Goal: Information Seeking & Learning: Find specific page/section

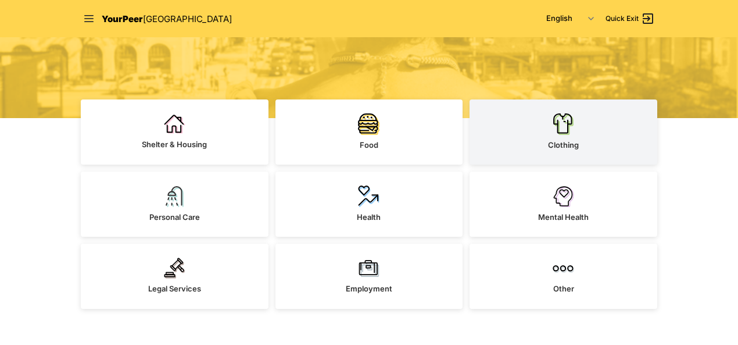
click at [586, 130] on link "Clothing" at bounding box center [564, 131] width 188 height 65
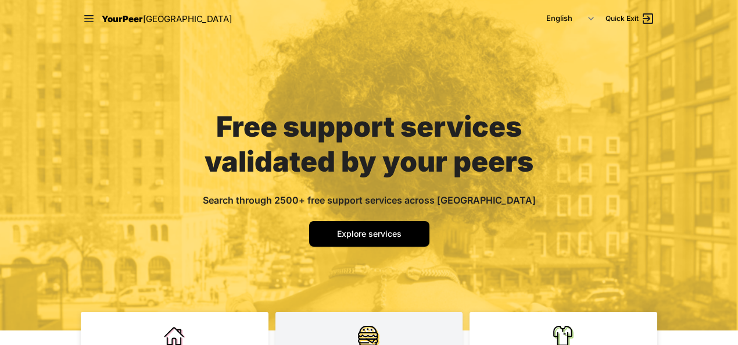
scroll to position [20, 0]
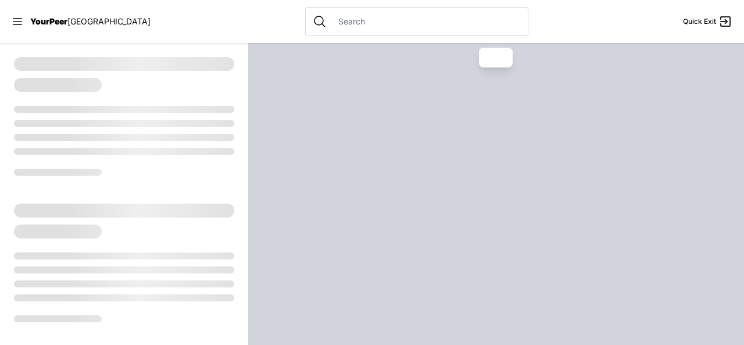
select select "recentlyUpdated"
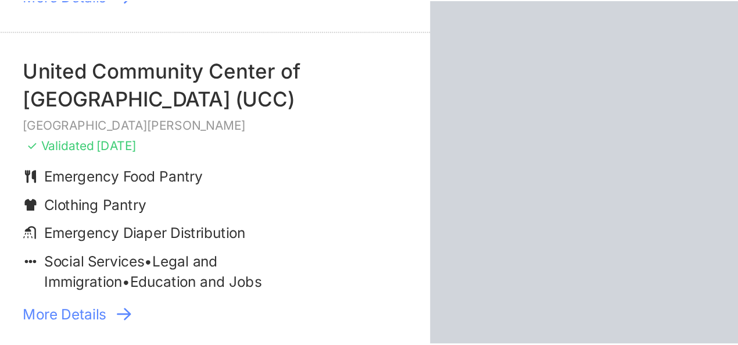
scroll to position [485, 0]
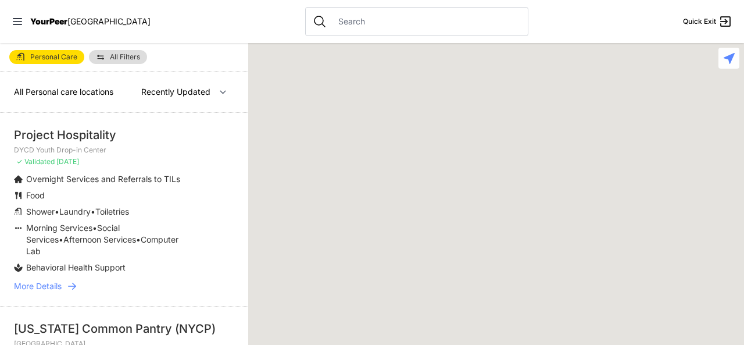
select select "recentlyUpdated"
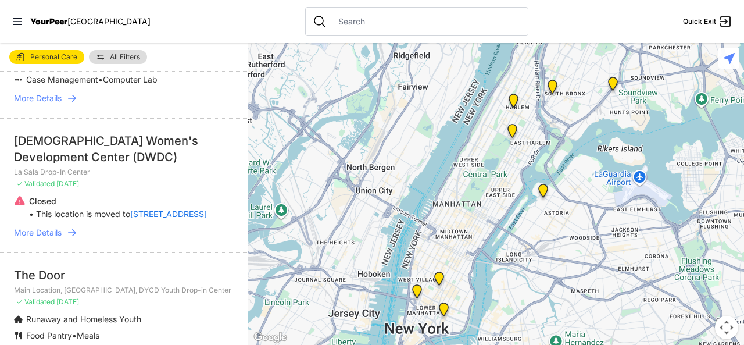
scroll to position [597, 0]
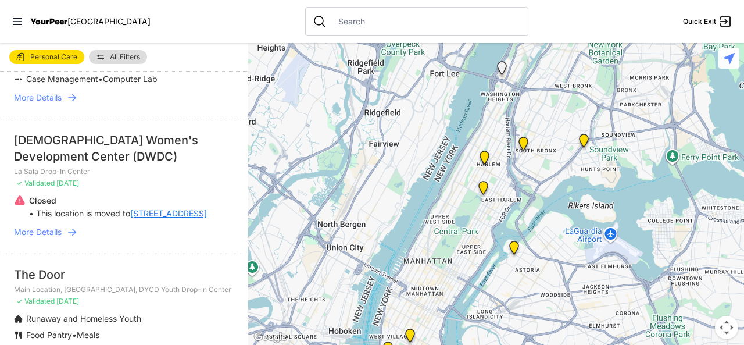
drag, startPoint x: 594, startPoint y: 110, endPoint x: 564, endPoint y: 169, distance: 66.6
click at [564, 169] on div at bounding box center [496, 194] width 496 height 302
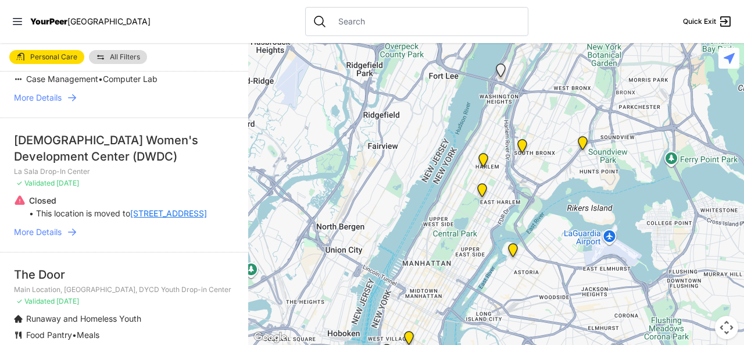
drag, startPoint x: 578, startPoint y: 117, endPoint x: 544, endPoint y: 166, distance: 59.2
click at [544, 166] on div at bounding box center [496, 194] width 496 height 302
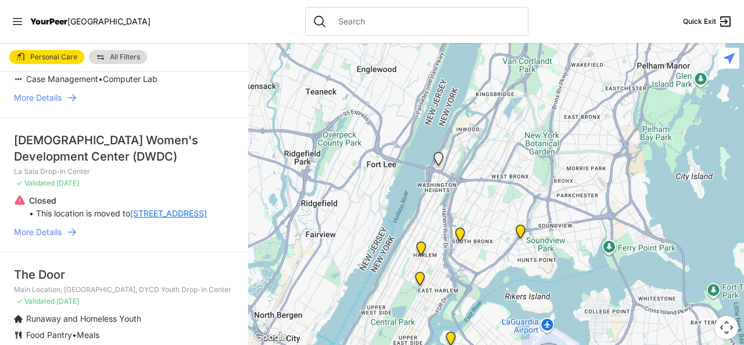
click at [524, 159] on div at bounding box center [496, 194] width 496 height 302
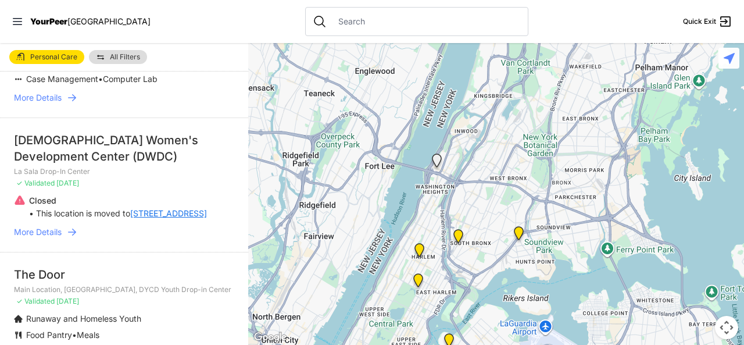
click at [462, 237] on img "Harm Reduction Center" at bounding box center [458, 238] width 15 height 19
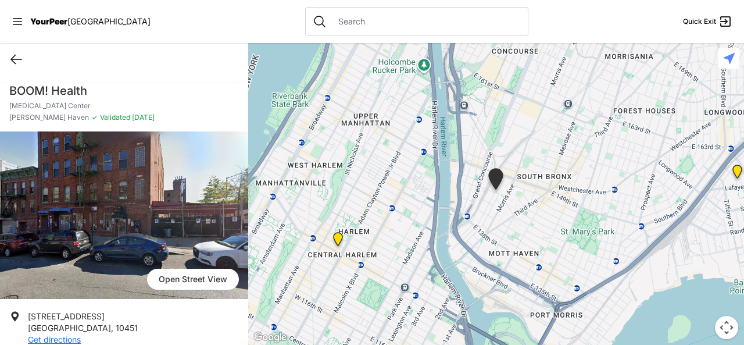
click at [13, 58] on icon at bounding box center [16, 59] width 14 height 14
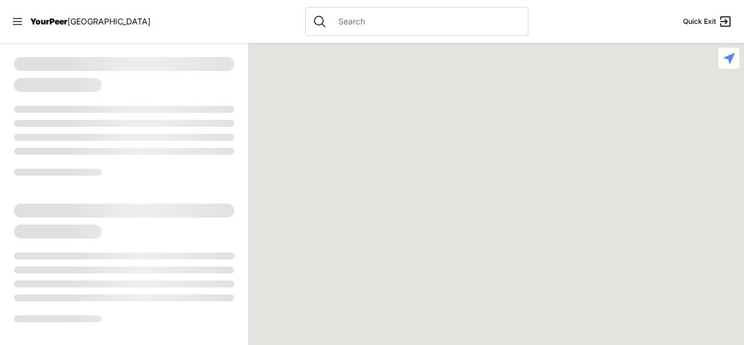
select select "recentlyUpdated"
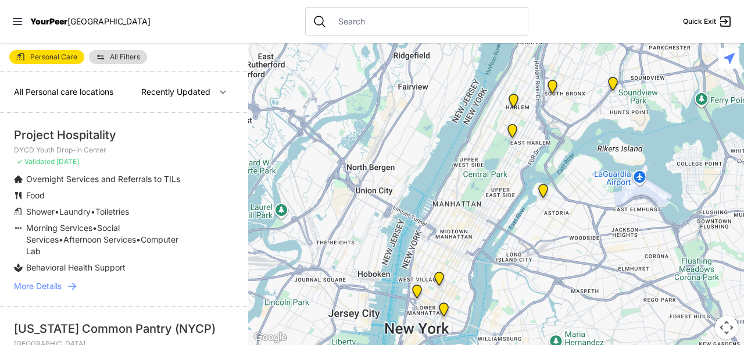
click at [614, 87] on img "Living Room 24-Hour Drop-In Center" at bounding box center [613, 86] width 15 height 19
click at [615, 82] on img "Living Room 24-Hour Drop-In Center" at bounding box center [613, 86] width 15 height 19
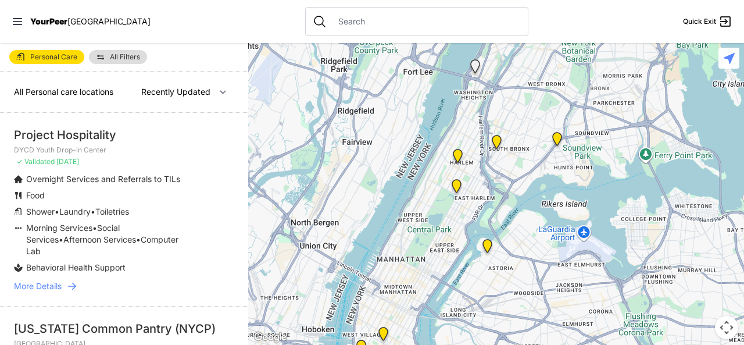
drag, startPoint x: 551, startPoint y: 124, endPoint x: 487, endPoint y: 190, distance: 91.3
click at [487, 190] on div at bounding box center [496, 194] width 496 height 302
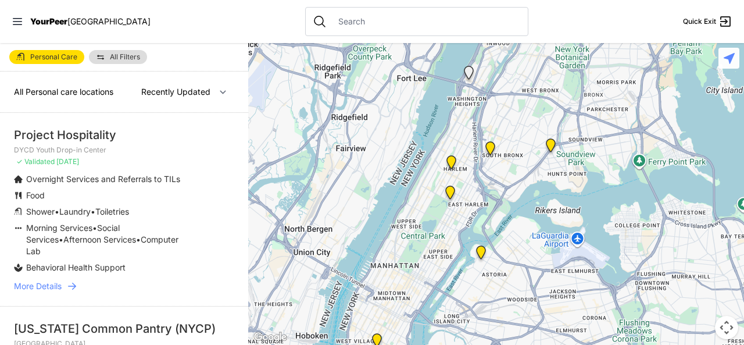
click at [550, 148] on img "Living Room 24-Hour Drop-In Center" at bounding box center [551, 147] width 15 height 19
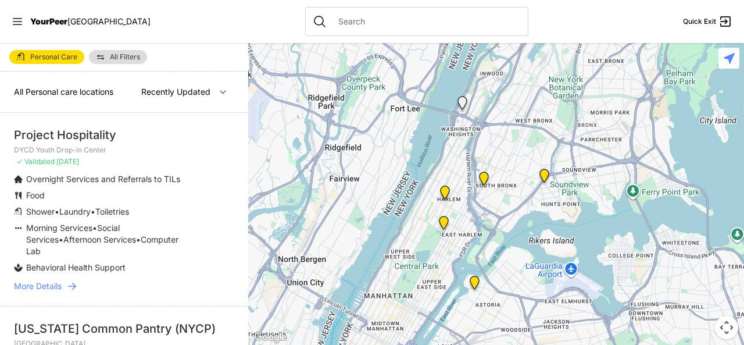
drag, startPoint x: 530, startPoint y: 183, endPoint x: 506, endPoint y: 239, distance: 60.7
click at [506, 239] on div at bounding box center [496, 194] width 496 height 302
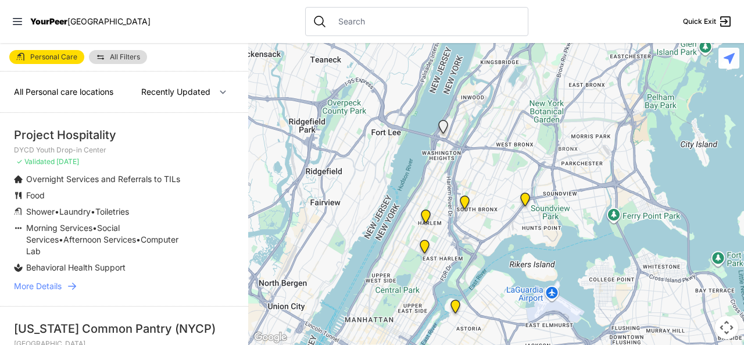
click at [520, 198] on img "Living Room 24-Hour Drop-In Center" at bounding box center [525, 201] width 15 height 19
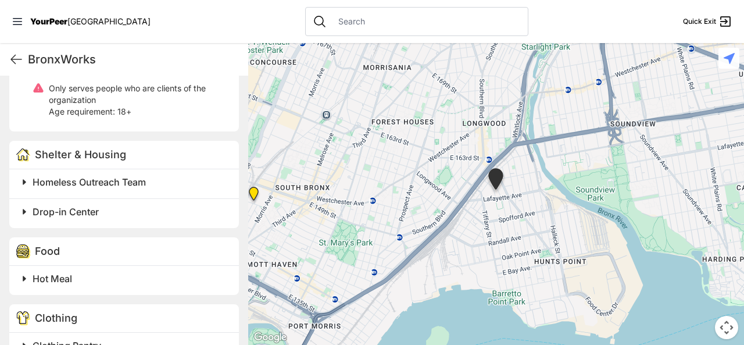
scroll to position [384, 0]
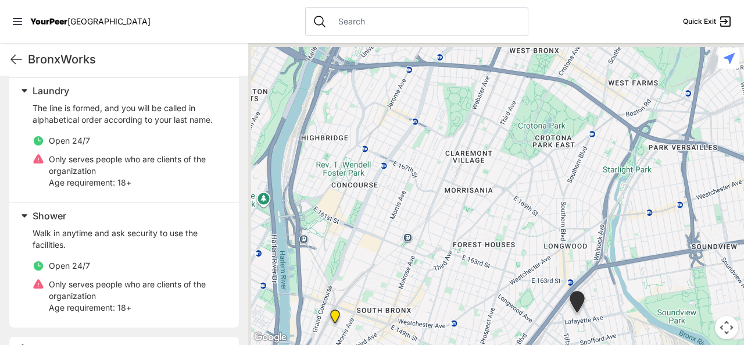
drag, startPoint x: 381, startPoint y: 140, endPoint x: 500, endPoint y: 305, distance: 203.3
click at [500, 305] on div at bounding box center [496, 194] width 496 height 302
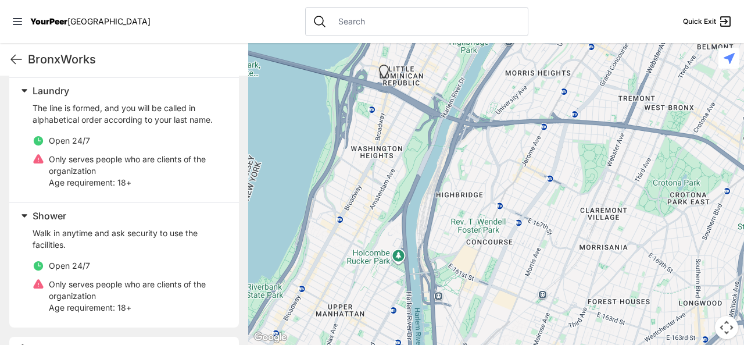
drag, startPoint x: 390, startPoint y: 199, endPoint x: 495, endPoint y: 204, distance: 105.4
click at [495, 204] on div at bounding box center [496, 194] width 496 height 302
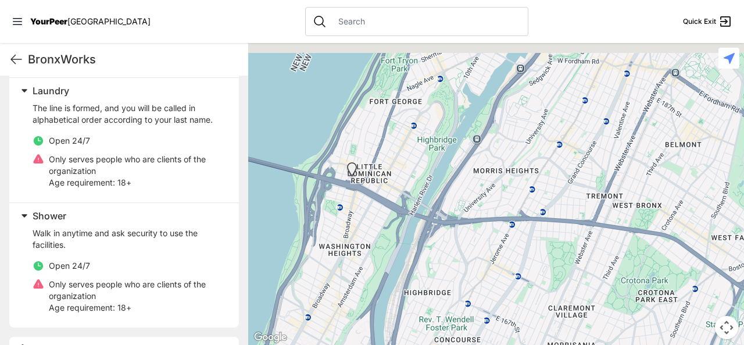
drag, startPoint x: 446, startPoint y: 188, endPoint x: 437, endPoint y: 216, distance: 29.4
click at [437, 216] on div at bounding box center [496, 194] width 496 height 302
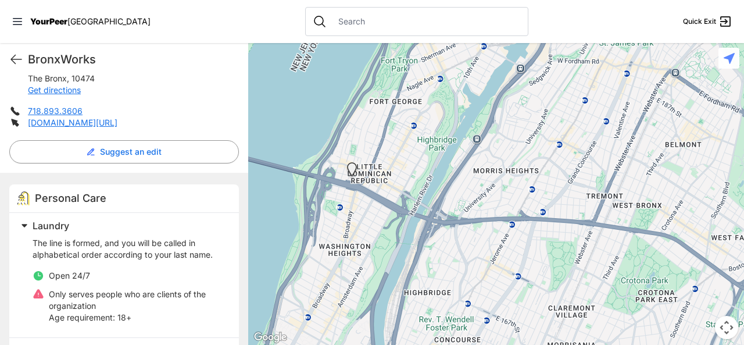
scroll to position [250, 0]
click at [354, 167] on img "La Sala Drop-In Center" at bounding box center [352, 171] width 15 height 19
